Goal: Task Accomplishment & Management: Use online tool/utility

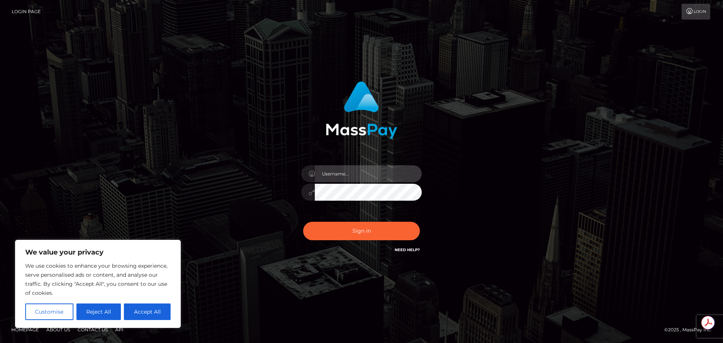
click at [366, 172] on input "text" at bounding box center [368, 173] width 107 height 17
type input "Michelle.T"
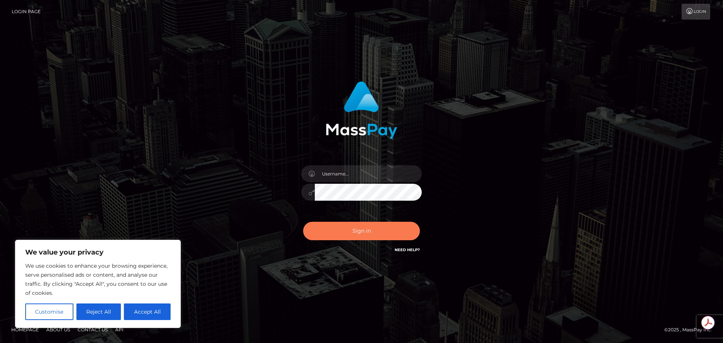
click at [370, 233] on button "Sign in" at bounding box center [361, 231] width 117 height 18
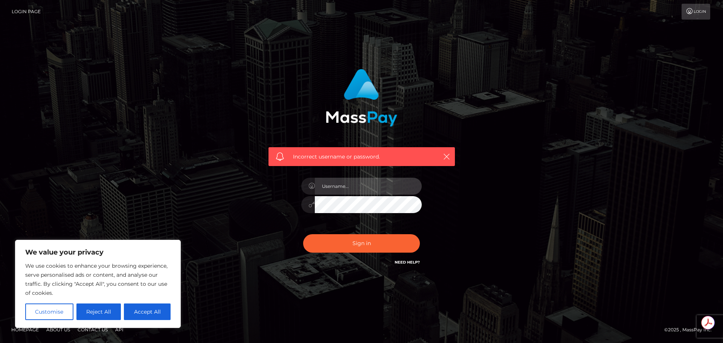
click at [334, 187] on input "text" at bounding box center [368, 186] width 107 height 17
type input "Michelle.T"
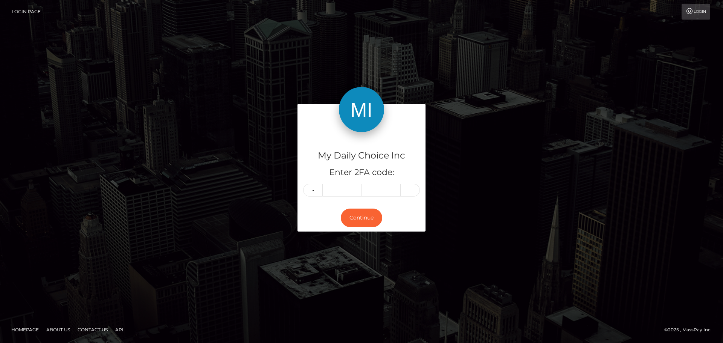
type input "2"
type input "7"
type input "2"
type input "9"
type input "1"
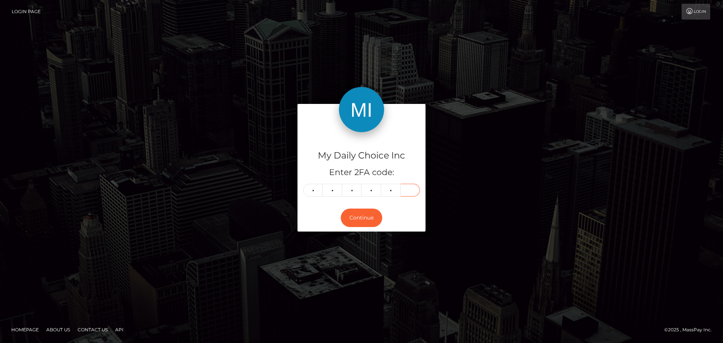
type input "9"
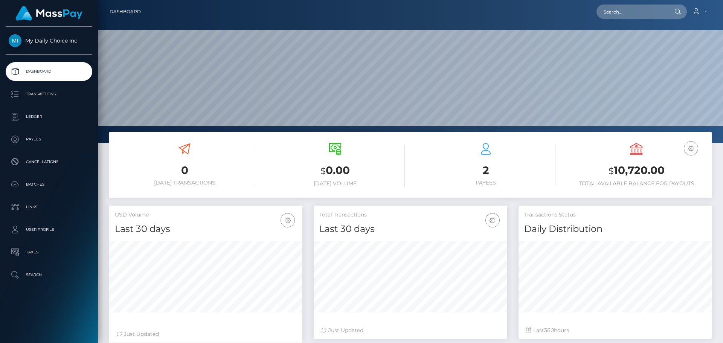
scroll to position [134, 194]
click at [39, 179] on p "Batches" at bounding box center [49, 184] width 81 height 11
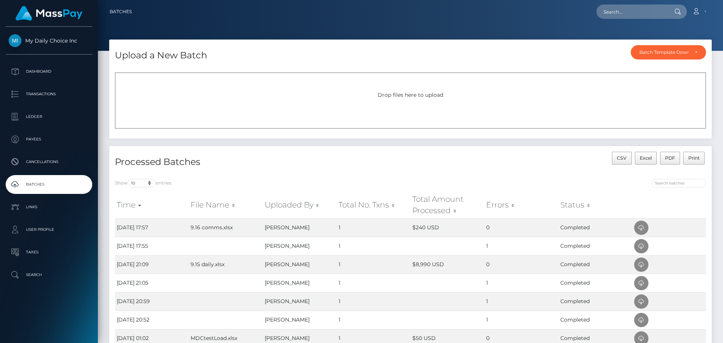
click at [419, 93] on span "Drop files here to upload" at bounding box center [411, 94] width 66 height 7
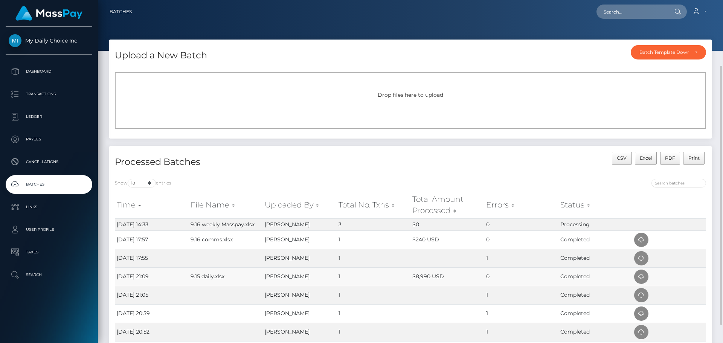
scroll to position [75, 0]
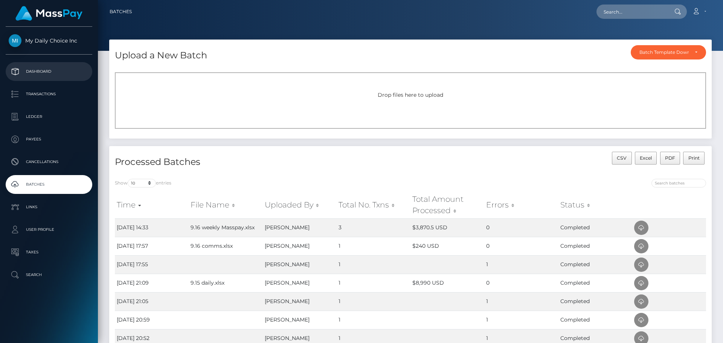
click at [56, 71] on p "Dashboard" at bounding box center [49, 71] width 81 height 11
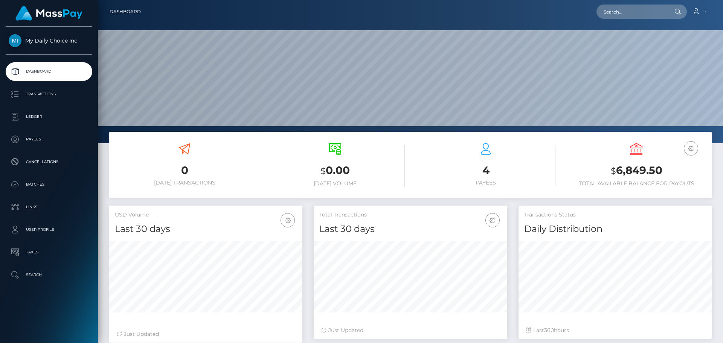
scroll to position [134, 194]
click at [32, 140] on p "Payees" at bounding box center [49, 139] width 81 height 11
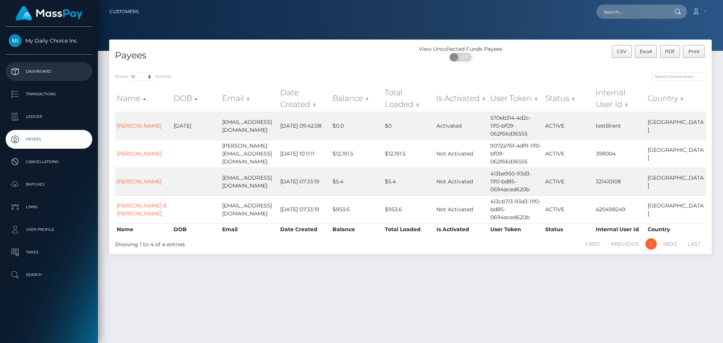
click at [47, 72] on p "Dashboard" at bounding box center [49, 71] width 81 height 11
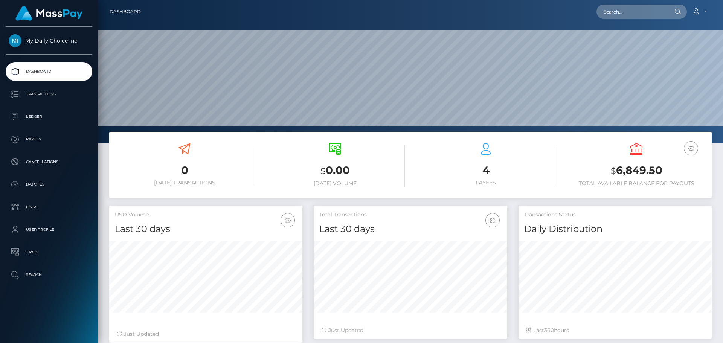
scroll to position [134, 194]
